Goal: Information Seeking & Learning: Compare options

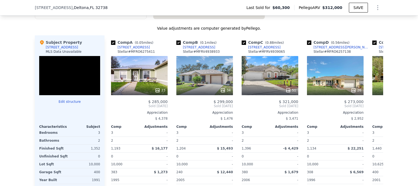
scroll to position [386, 0]
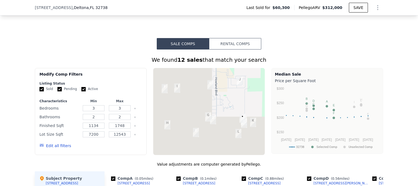
drag, startPoint x: 241, startPoint y: 55, endPoint x: 242, endPoint y: 51, distance: 3.4
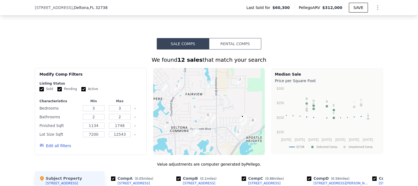
click at [242, 50] on button "Rental Comps" at bounding box center [235, 43] width 52 height 11
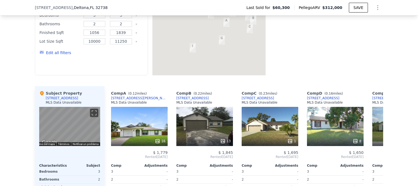
scroll to position [522, 0]
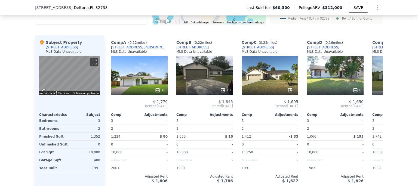
click at [158, 77] on div "16" at bounding box center [139, 75] width 57 height 39
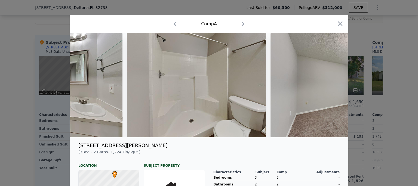
scroll to position [0, 1146]
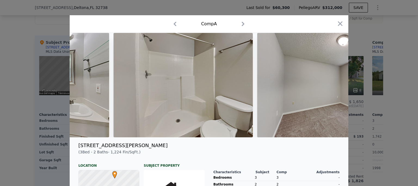
click at [370, 81] on div at bounding box center [209, 93] width 418 height 186
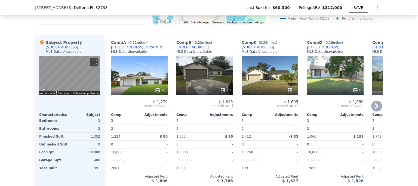
click at [214, 80] on div "13" at bounding box center [204, 75] width 57 height 39
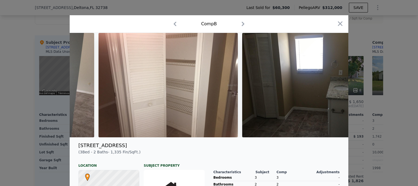
scroll to position [0, 1222]
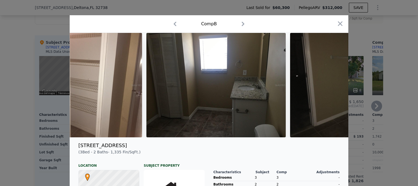
click at [376, 92] on div at bounding box center [209, 93] width 418 height 186
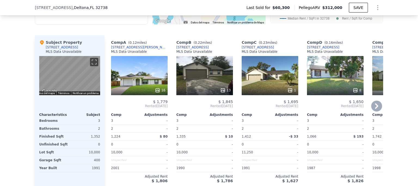
click at [284, 81] on div "1" at bounding box center [270, 75] width 57 height 39
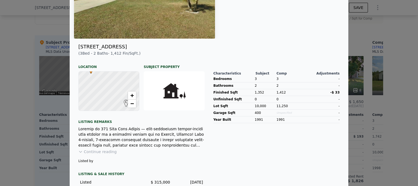
scroll to position [104, 0]
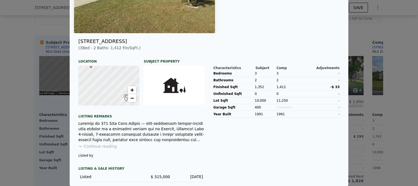
click at [399, 93] on div at bounding box center [209, 93] width 418 height 186
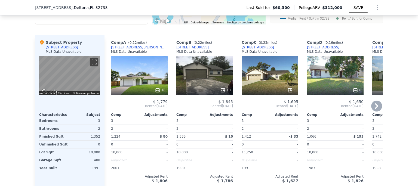
click at [342, 69] on div "8" at bounding box center [335, 75] width 57 height 39
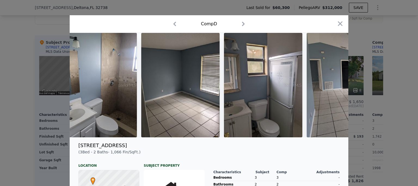
scroll to position [0, 574]
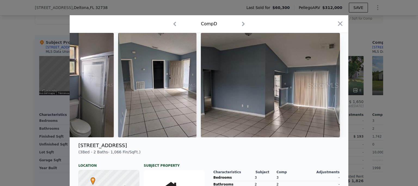
click at [400, 103] on div at bounding box center [209, 93] width 418 height 186
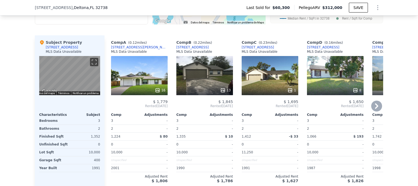
click at [379, 109] on icon at bounding box center [376, 106] width 11 height 11
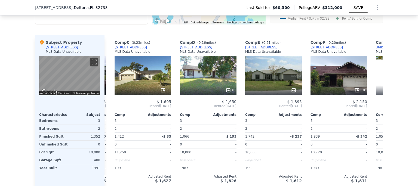
scroll to position [0, 131]
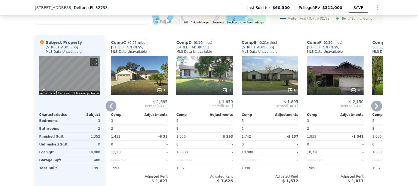
click at [281, 75] on div "6" at bounding box center [270, 75] width 57 height 39
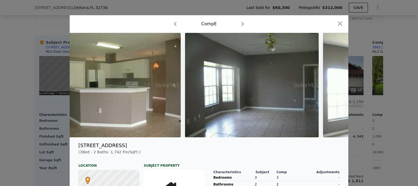
scroll to position [0, 558]
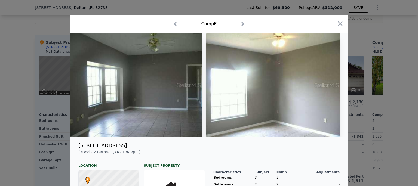
click at [410, 91] on div at bounding box center [209, 93] width 418 height 186
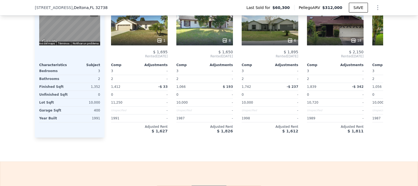
scroll to position [686, 0]
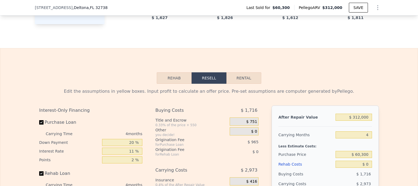
drag, startPoint x: 254, startPoint y: 87, endPoint x: 316, endPoint y: 93, distance: 61.5
click at [254, 84] on button "Rental" at bounding box center [244, 77] width 35 height 11
select select "30"
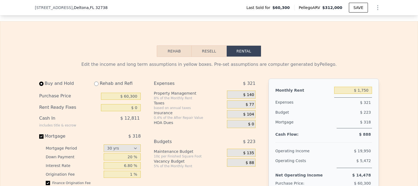
scroll to position [713, 0]
click at [129, 100] on input "$ 60,300" at bounding box center [121, 96] width 40 height 7
type input "$ 150,000"
